Goal: Task Accomplishment & Management: Manage account settings

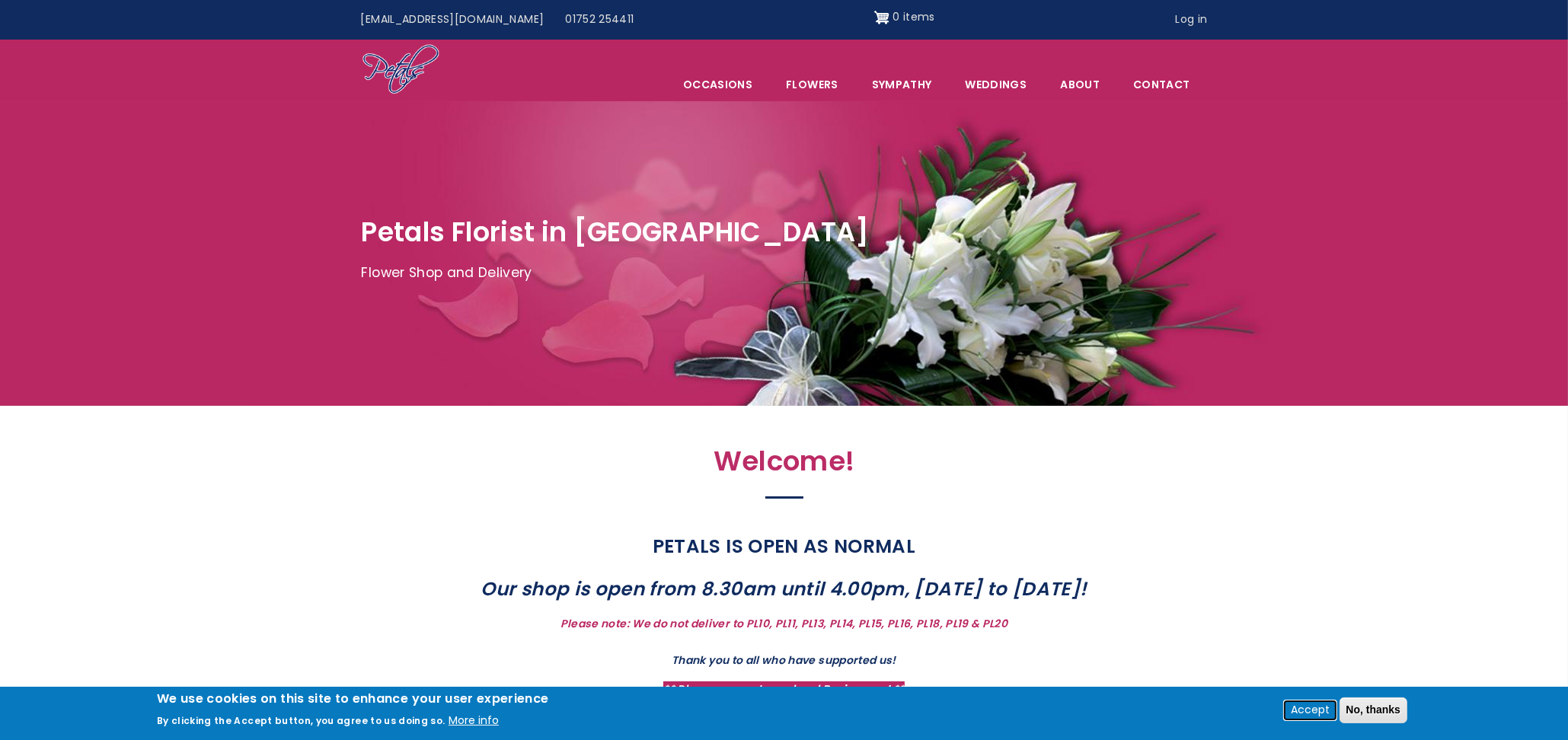
click at [1316, 706] on button "Accept" at bounding box center [1310, 711] width 51 height 18
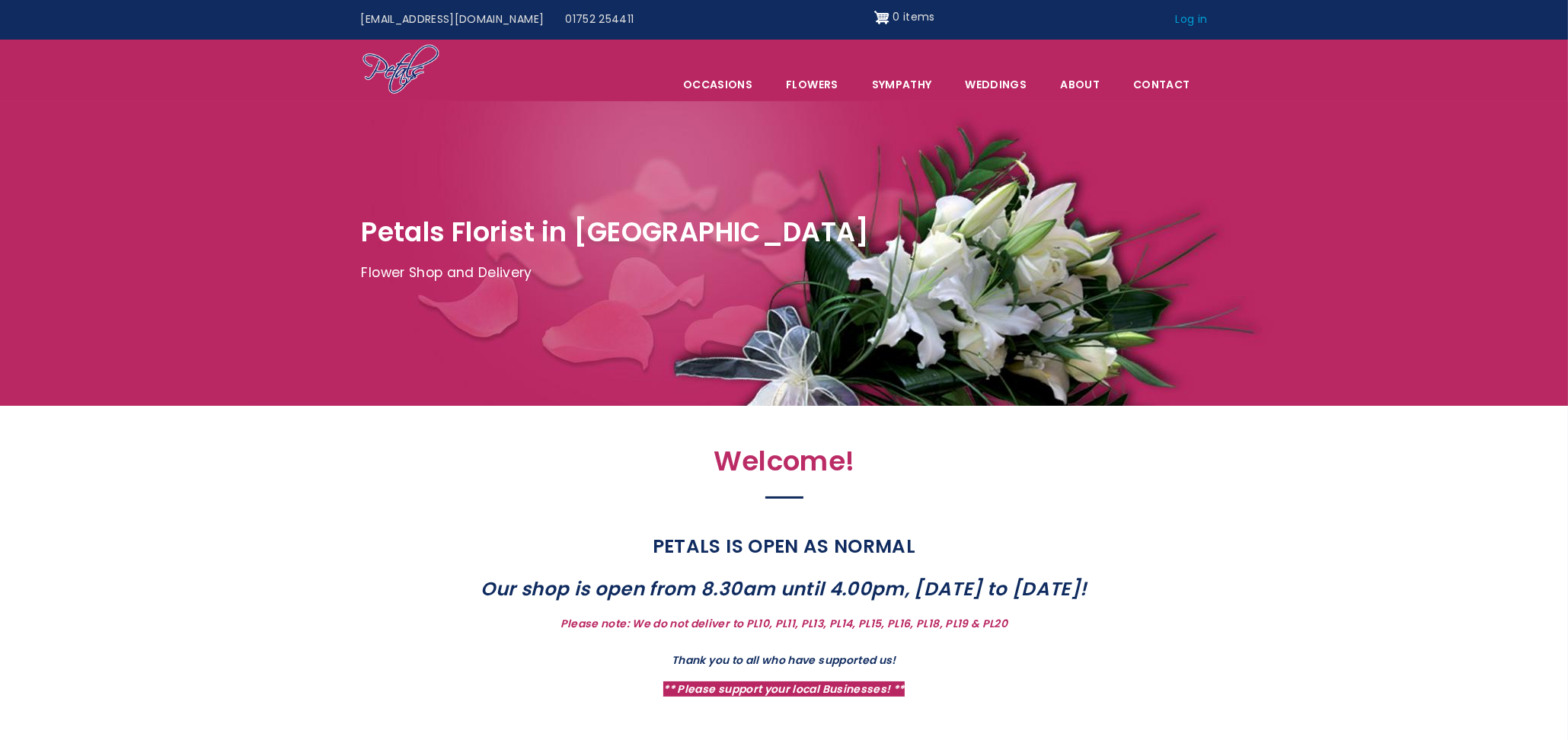
click at [1179, 21] on link "Log in" at bounding box center [1191, 20] width 53 height 29
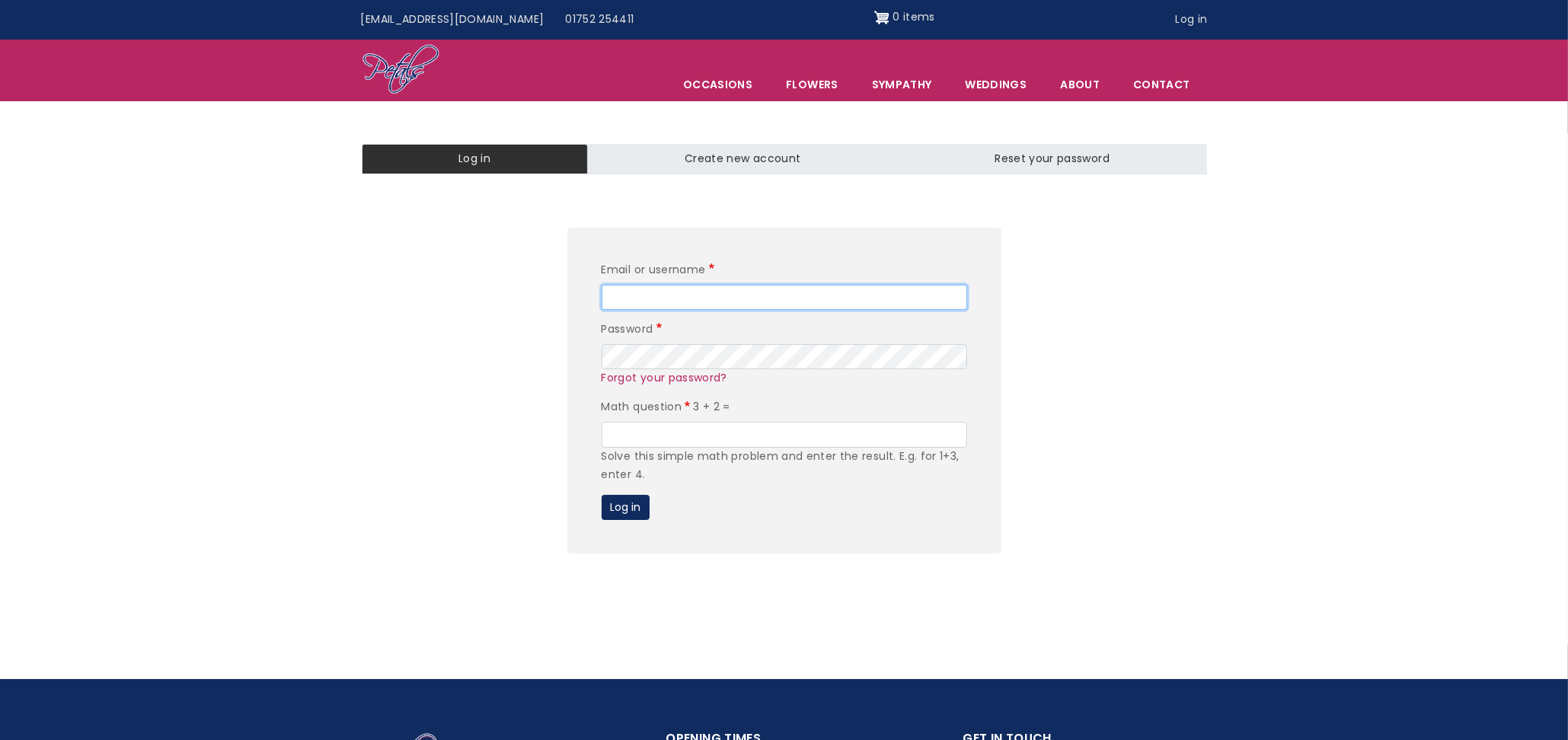
click at [705, 295] on input "Email or username" at bounding box center [784, 298] width 366 height 26
type input "editor"
click at [684, 429] on input "Math question" at bounding box center [784, 435] width 366 height 26
type input "5"
click at [601, 495] on button "Log in" at bounding box center [625, 508] width 48 height 26
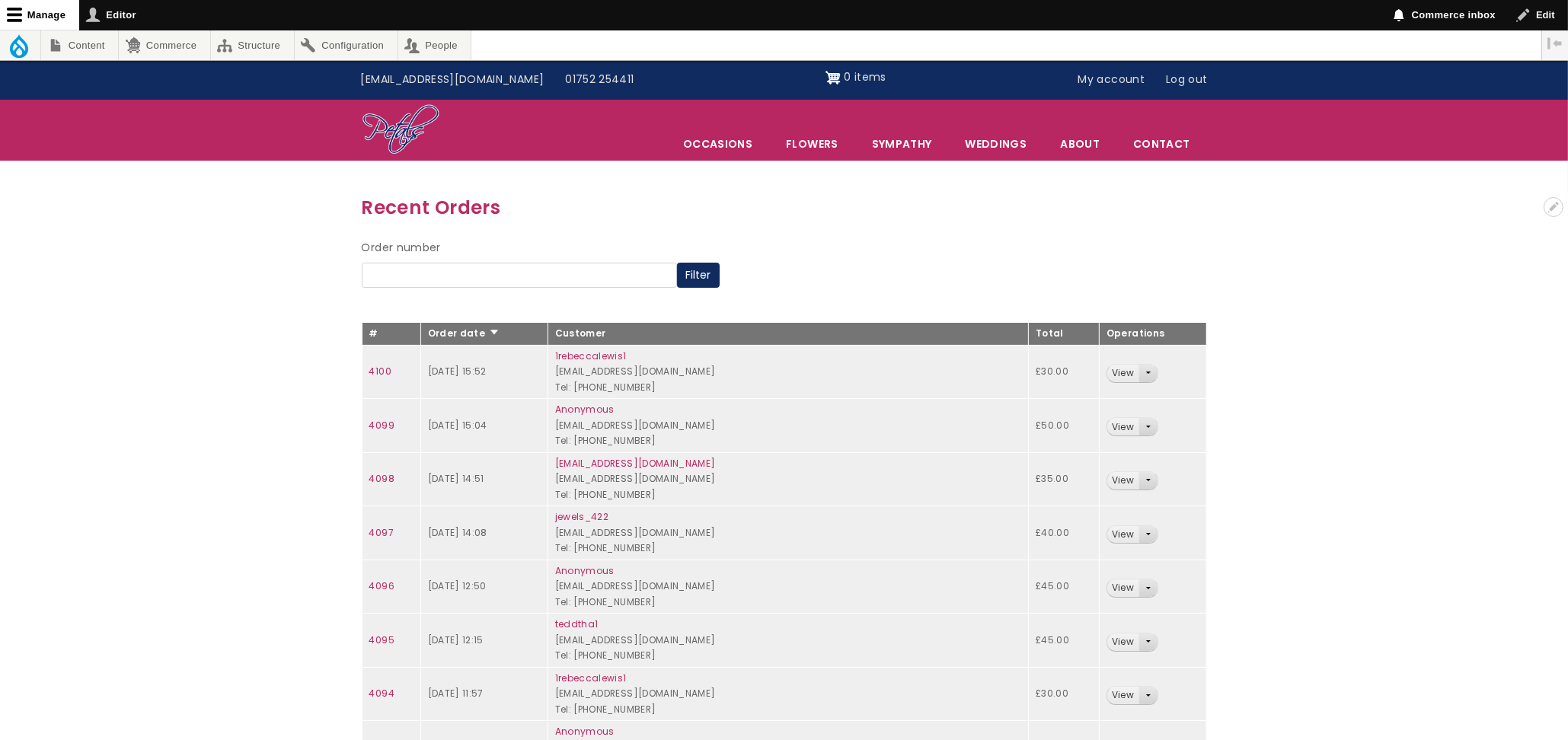
click at [1146, 373] on span "List additional actions" at bounding box center [1148, 373] width 5 height 2
click at [1129, 369] on link "View" at bounding box center [1147, 374] width 80 height 18
click at [1198, 78] on button "Open User account menu configuration options" at bounding box center [1203, 80] width 20 height 20
click at [1179, 79] on div "Close User account menu configuration options Configure block Remove block" at bounding box center [1175, 103] width 86 height 65
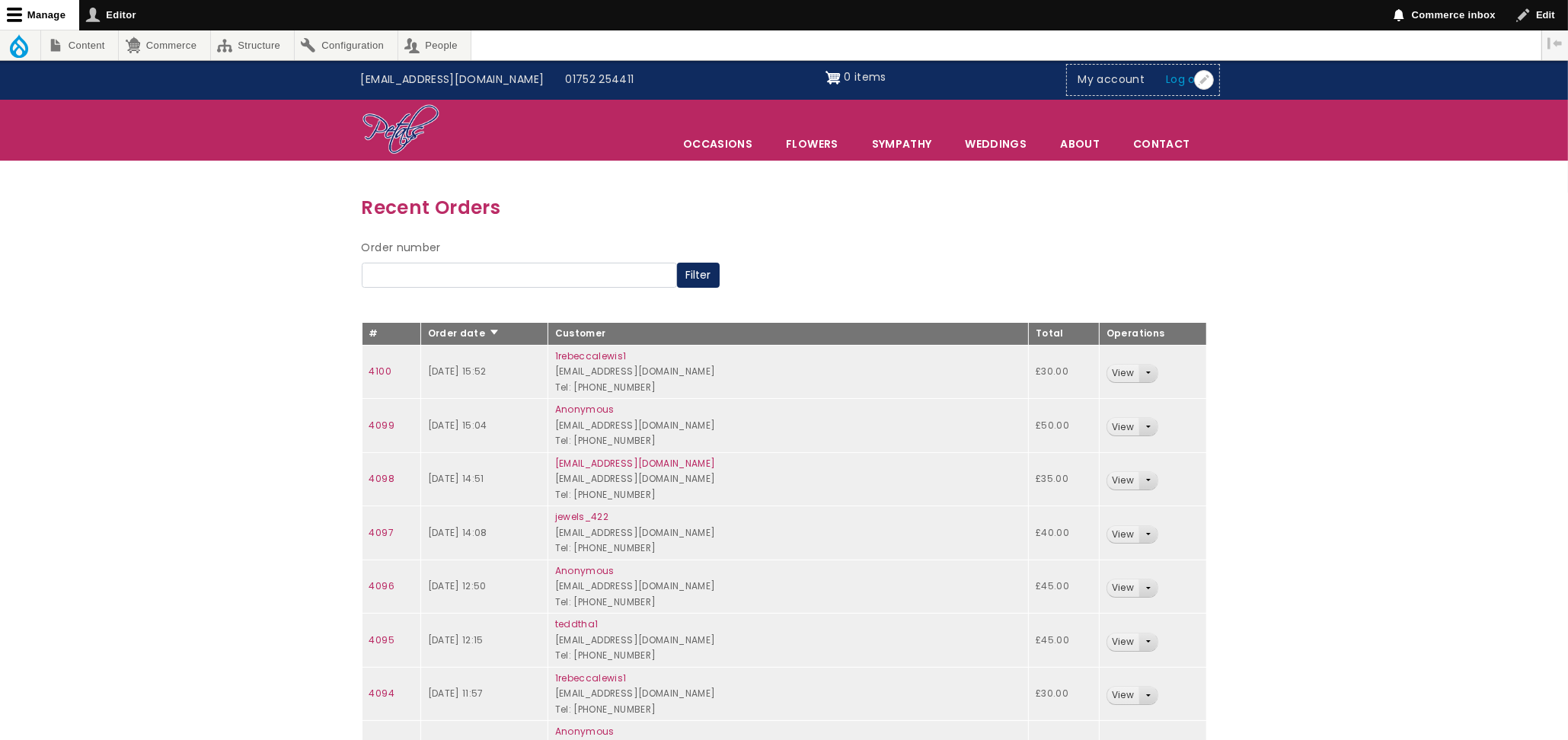
click at [1171, 76] on link "Log out" at bounding box center [1187, 80] width 62 height 29
